Goal: Information Seeking & Learning: Learn about a topic

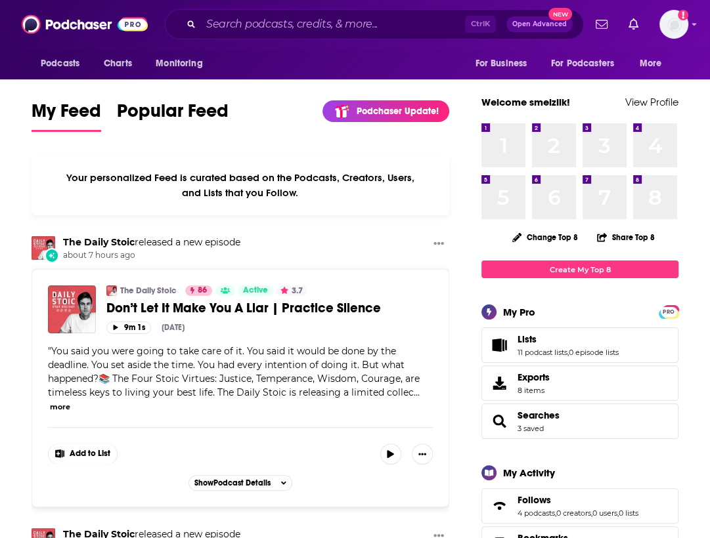
click at [242, 21] on input "Search podcasts, credits, & more..." at bounding box center [333, 24] width 264 height 21
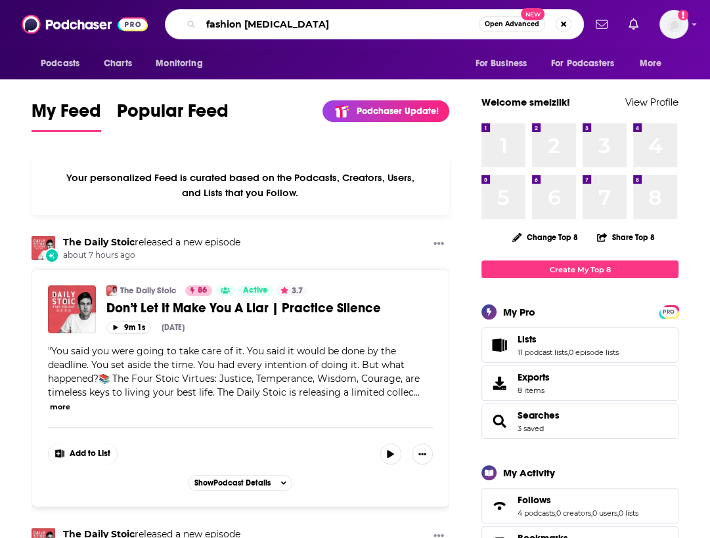
type input "fashion [MEDICAL_DATA]"
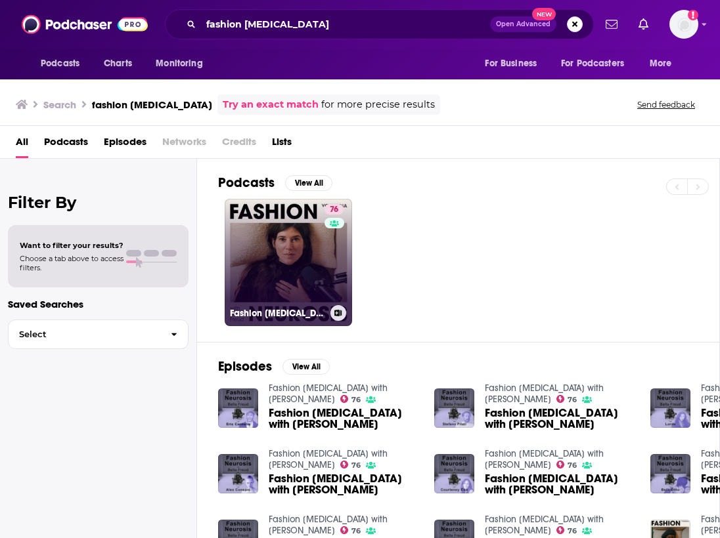
click at [292, 269] on link "76 Fashion [MEDICAL_DATA] with [PERSON_NAME]" at bounding box center [288, 262] width 127 height 127
